Goal: Find specific page/section: Find specific page/section

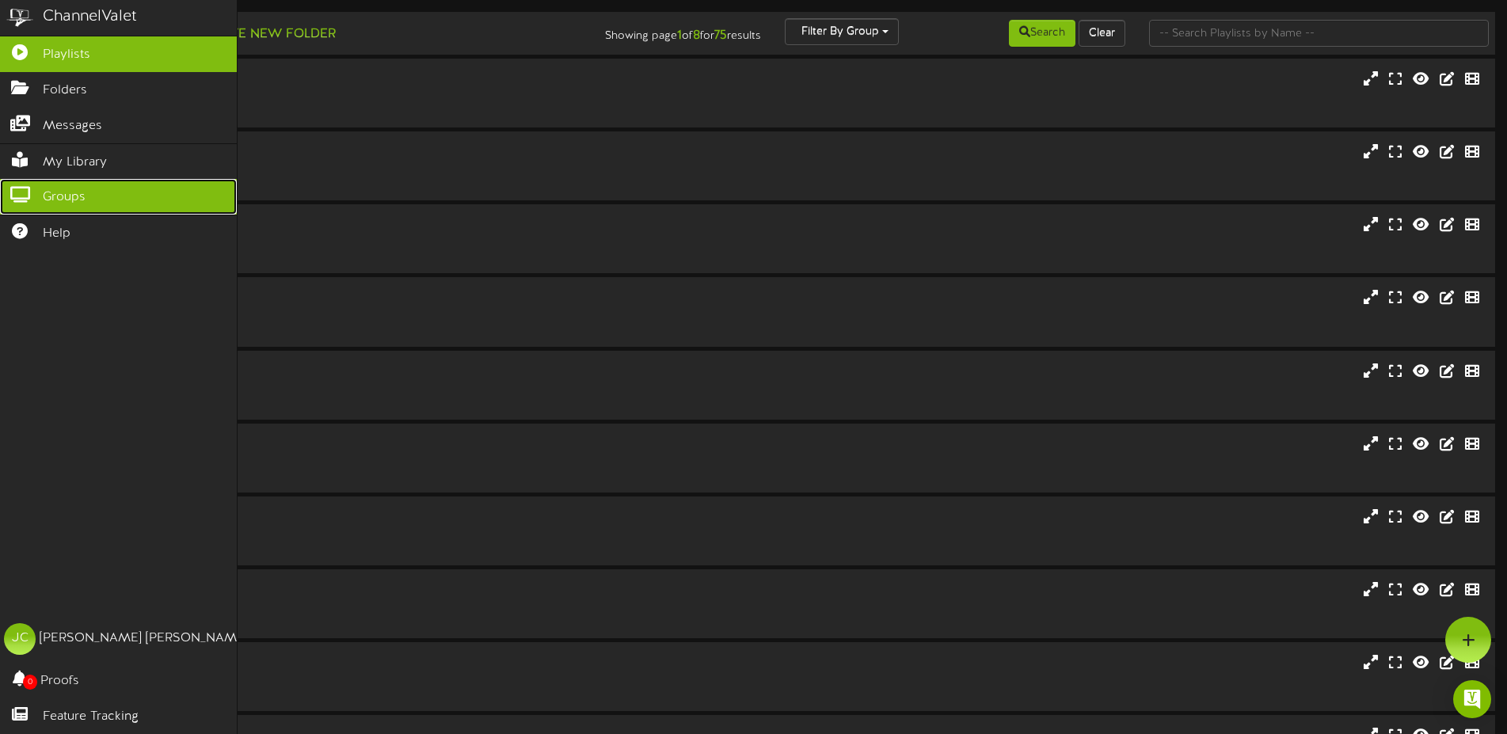
click at [22, 187] on icon at bounding box center [20, 193] width 40 height 12
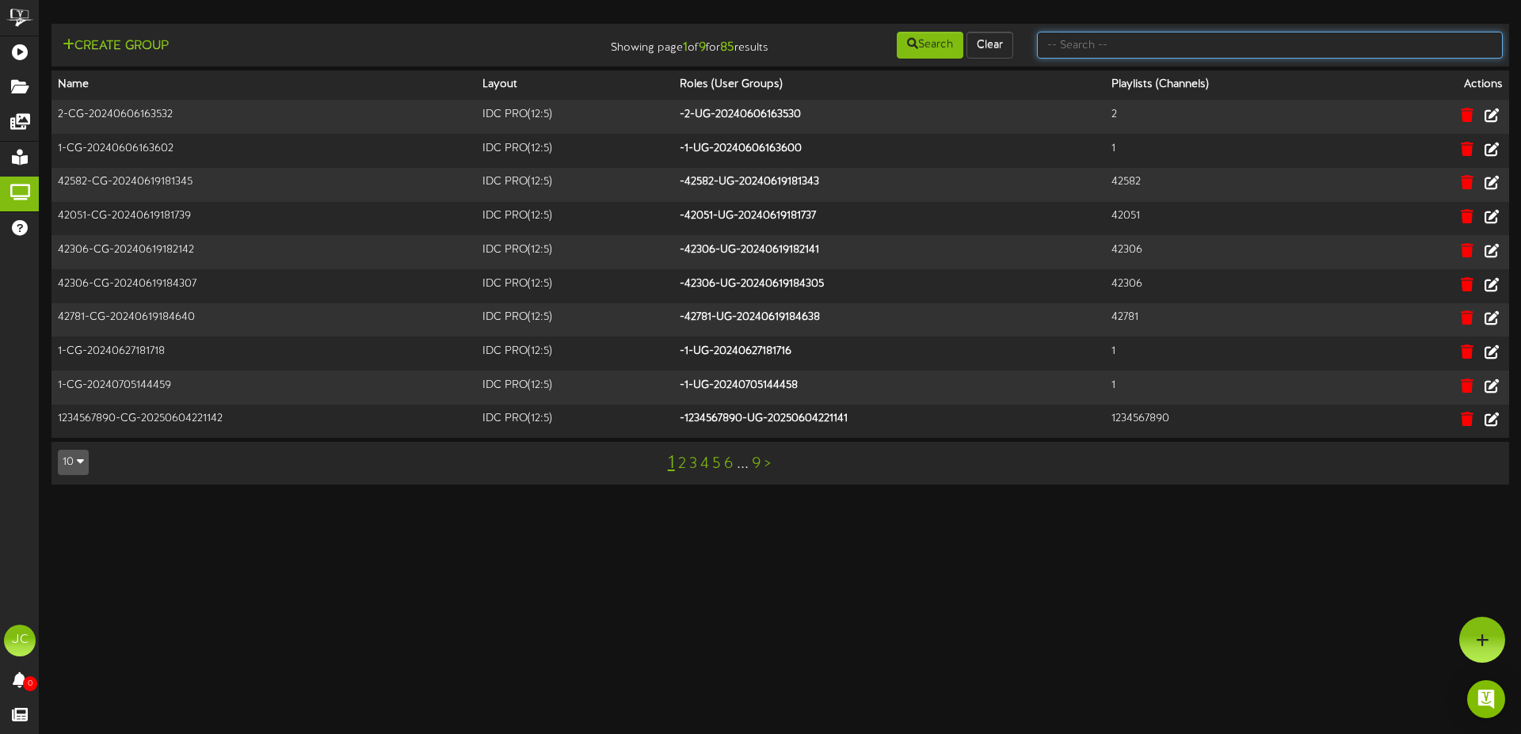
click at [1091, 40] on input "text" at bounding box center [1270, 45] width 466 height 27
type input "r"
type input "testingpro"
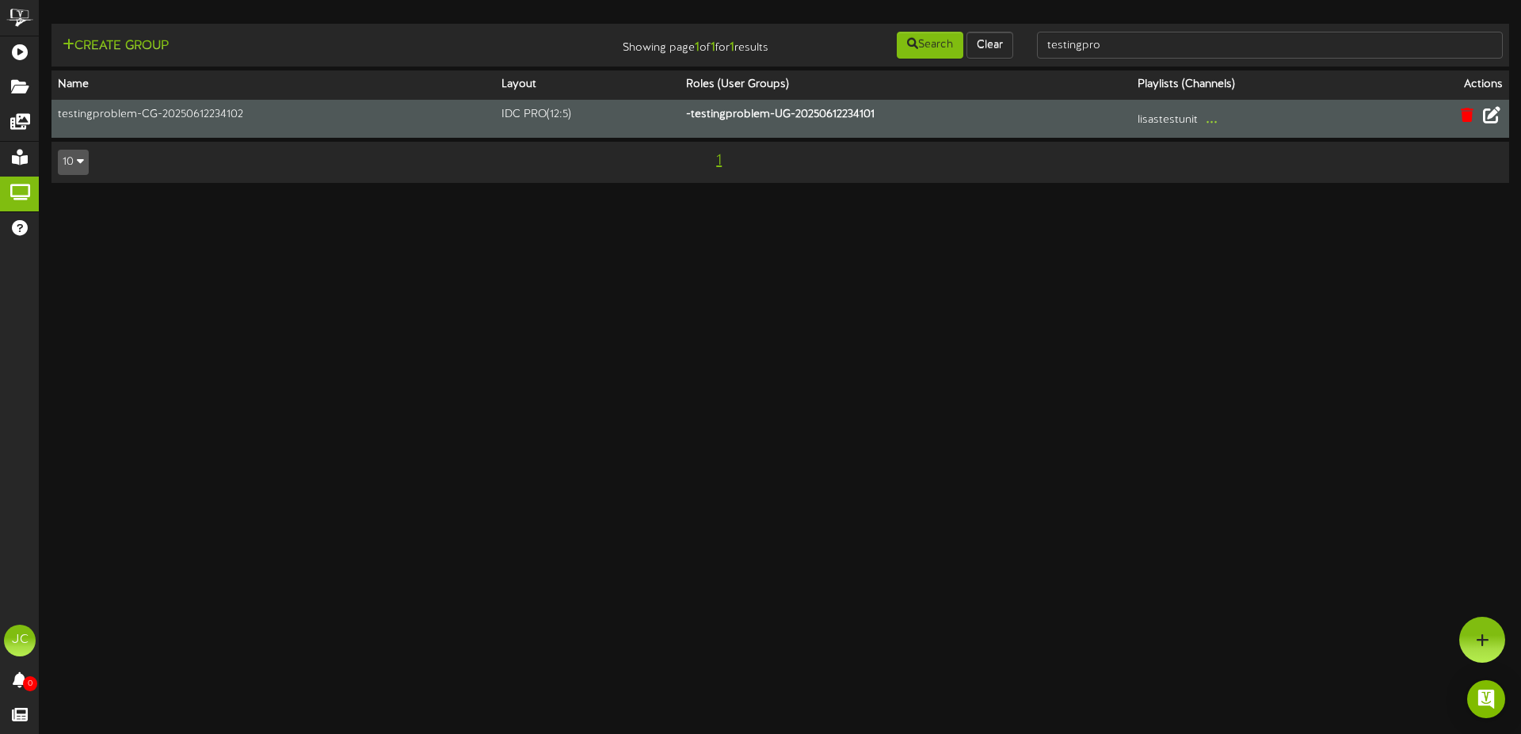
click at [1498, 114] on icon at bounding box center [1491, 114] width 17 height 17
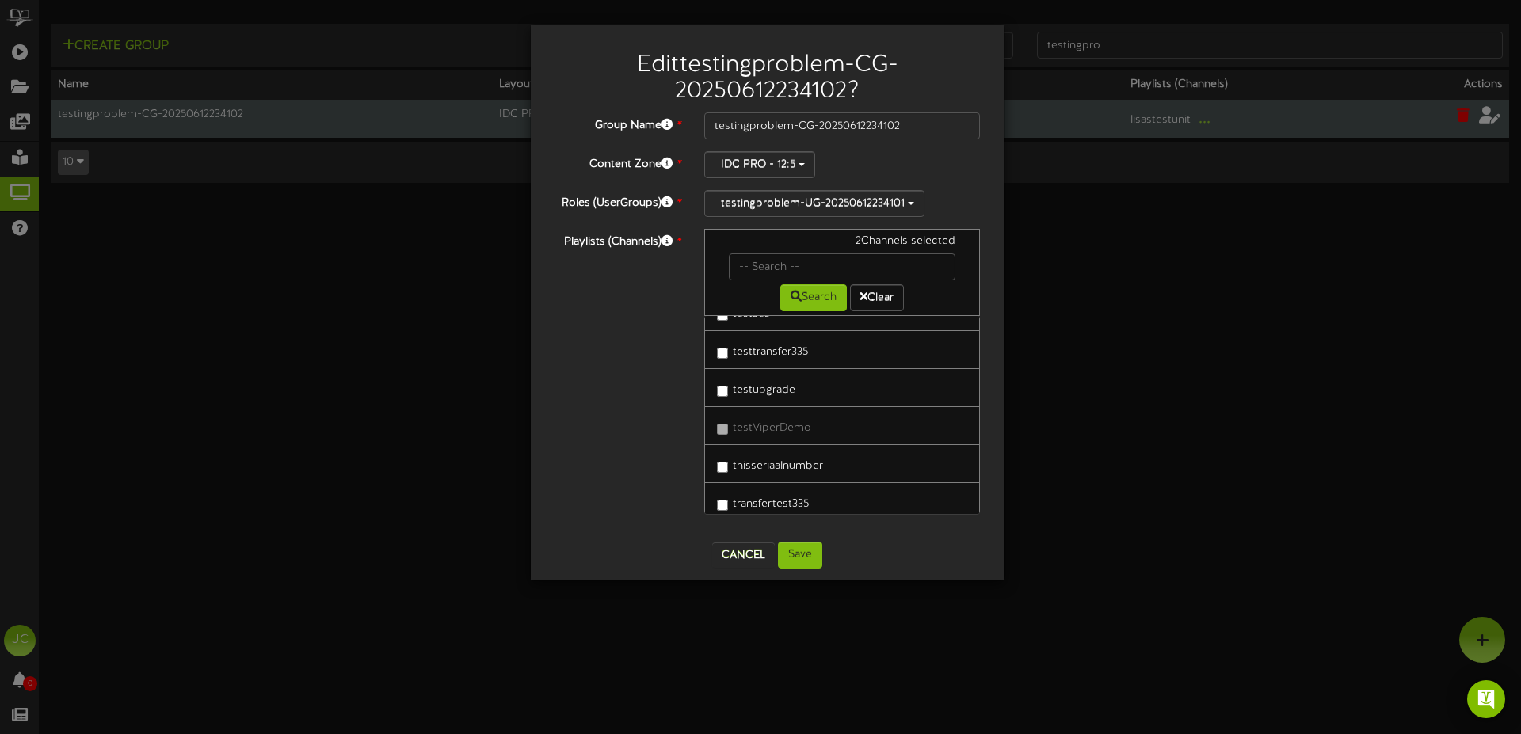
scroll to position [2481, 0]
